Goal: Contribute content: Add original content to the website for others to see

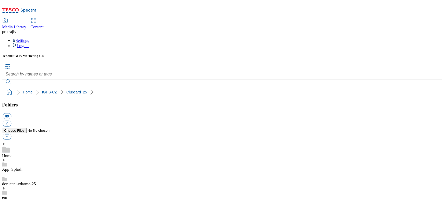
scroll to position [208, 0]
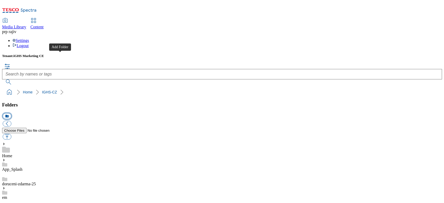
click at [11, 113] on button "icon_new_folder" at bounding box center [7, 116] width 9 height 6
paste input "novinky-v-tesco-online-nakupec"
type input "novinky-v-tesco-online-25"
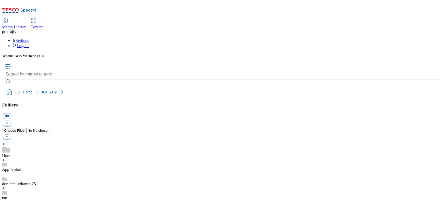
click at [11, 133] on button "button" at bounding box center [7, 136] width 9 height 6
type input "C:\fakepath\clock_en_1.jpg"
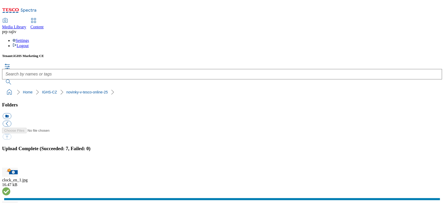
scroll to position [60, 0]
click at [10, 152] on button "button" at bounding box center [7, 164] width 8 height 5
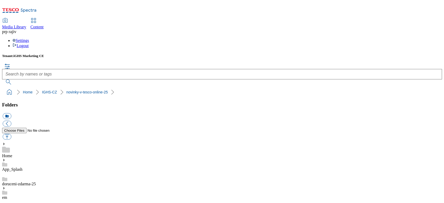
click at [11, 133] on button "button" at bounding box center [7, 136] width 9 height 6
type input "C:\fakepath\clock_1_cz.jpg"
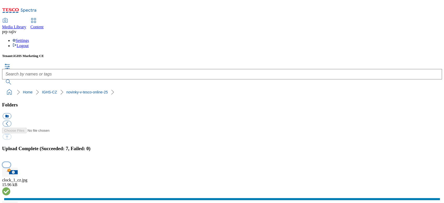
click at [10, 152] on button "button" at bounding box center [7, 164] width 8 height 5
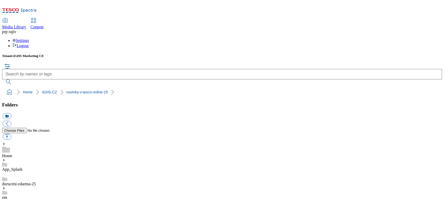
scroll to position [139, 0]
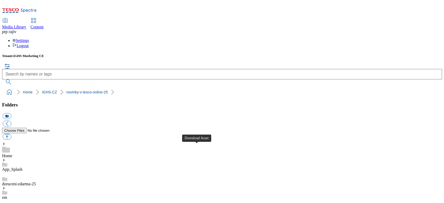
scroll to position [0, 0]
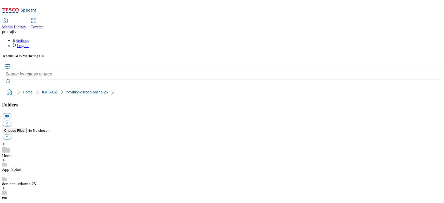
scroll to position [81, 0]
